Goal: Entertainment & Leisure: Consume media (video, audio)

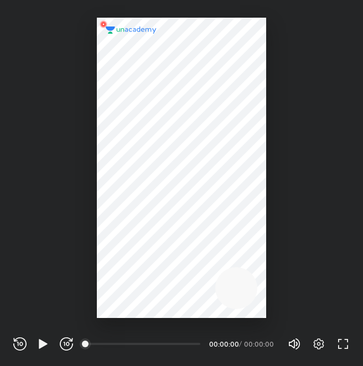
scroll to position [366, 363]
click at [41, 352] on div "REWIND (J) PLAY (K) FORWARD (L) 00:00 00:00:00 / 00:00:00 Volume (M) 100% Setti…" at bounding box center [181, 344] width 336 height 17
click at [41, 348] on icon "button" at bounding box center [42, 344] width 13 height 13
click at [172, 194] on div at bounding box center [181, 168] width 169 height 301
click at [64, 344] on icon "button" at bounding box center [66, 344] width 13 height 13
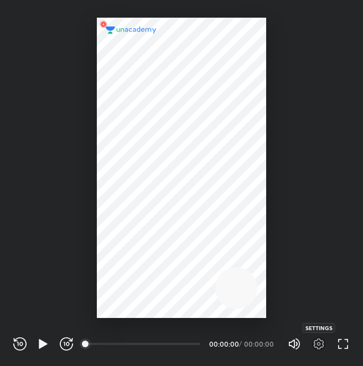
click at [316, 345] on icon "button" at bounding box center [318, 344] width 13 height 13
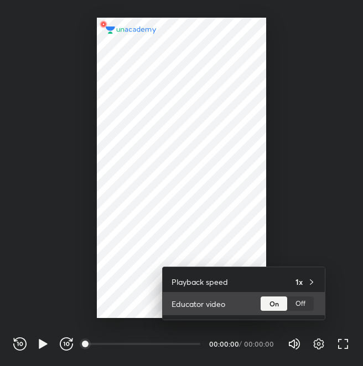
click at [301, 311] on div "Off" at bounding box center [300, 304] width 27 height 14
click at [279, 305] on div "On" at bounding box center [273, 304] width 27 height 14
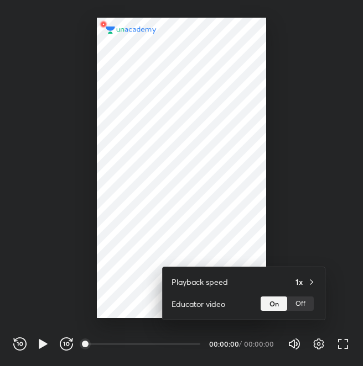
click at [101, 347] on div at bounding box center [181, 183] width 363 height 366
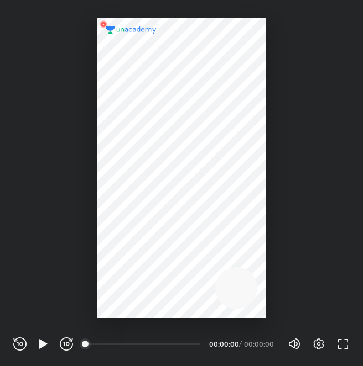
click at [97, 345] on div "00:00" at bounding box center [143, 344] width 114 height 11
drag, startPoint x: 83, startPoint y: 344, endPoint x: 118, endPoint y: 348, distance: 35.0
click at [118, 345] on div "00:00" at bounding box center [143, 344] width 114 height 2
